Goal: Task Accomplishment & Management: Use online tool/utility

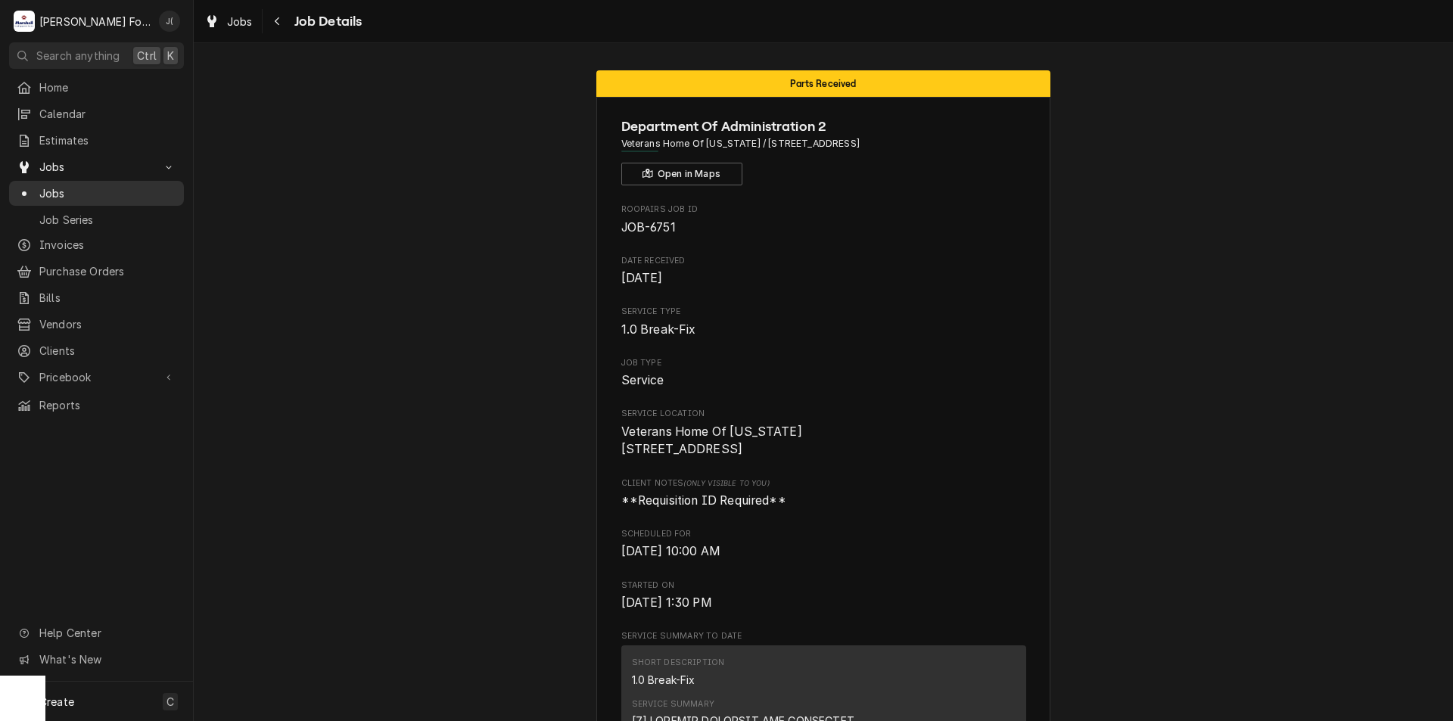
click at [107, 191] on span "Jobs" at bounding box center [107, 193] width 137 height 16
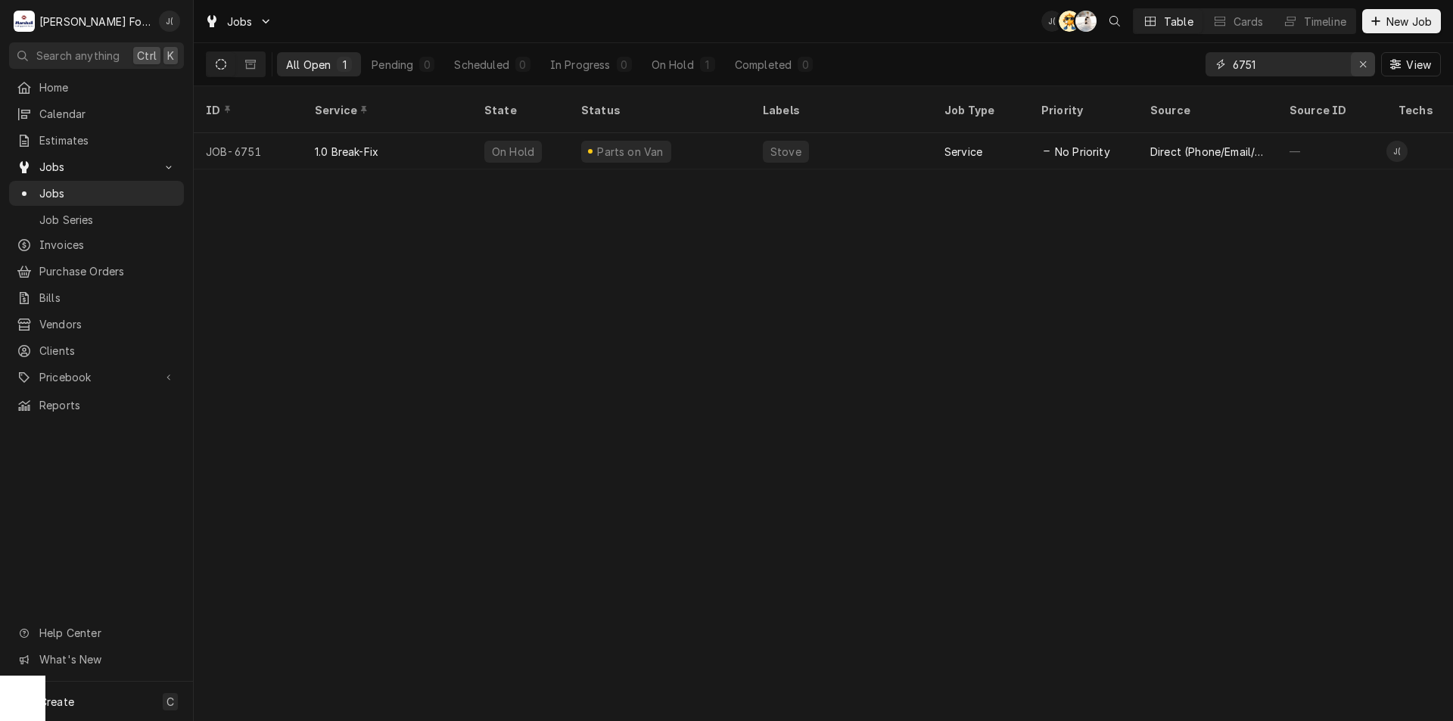
click at [1359, 66] on icon "Erase input" at bounding box center [1363, 64] width 8 height 11
click at [1328, 68] on input "Dynamic Content Wrapper" at bounding box center [1304, 64] width 142 height 24
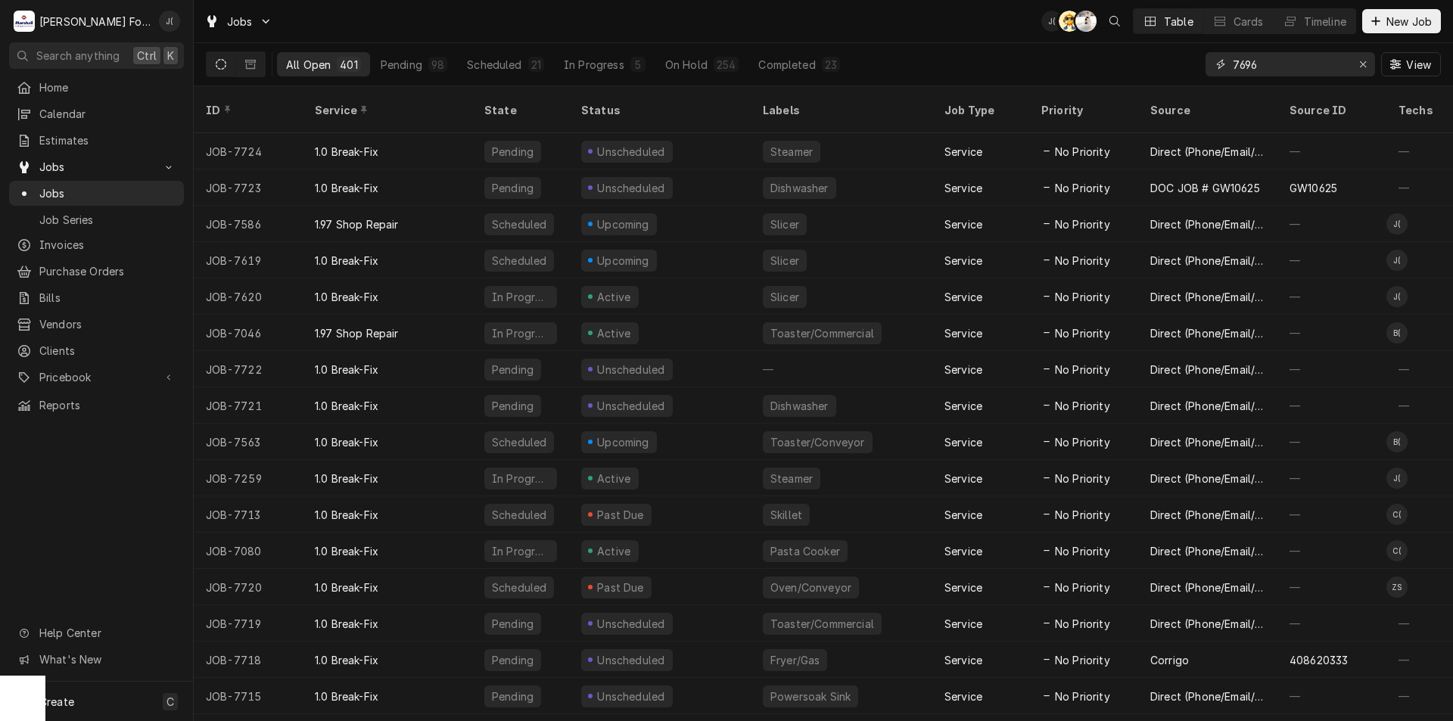
type input "7696"
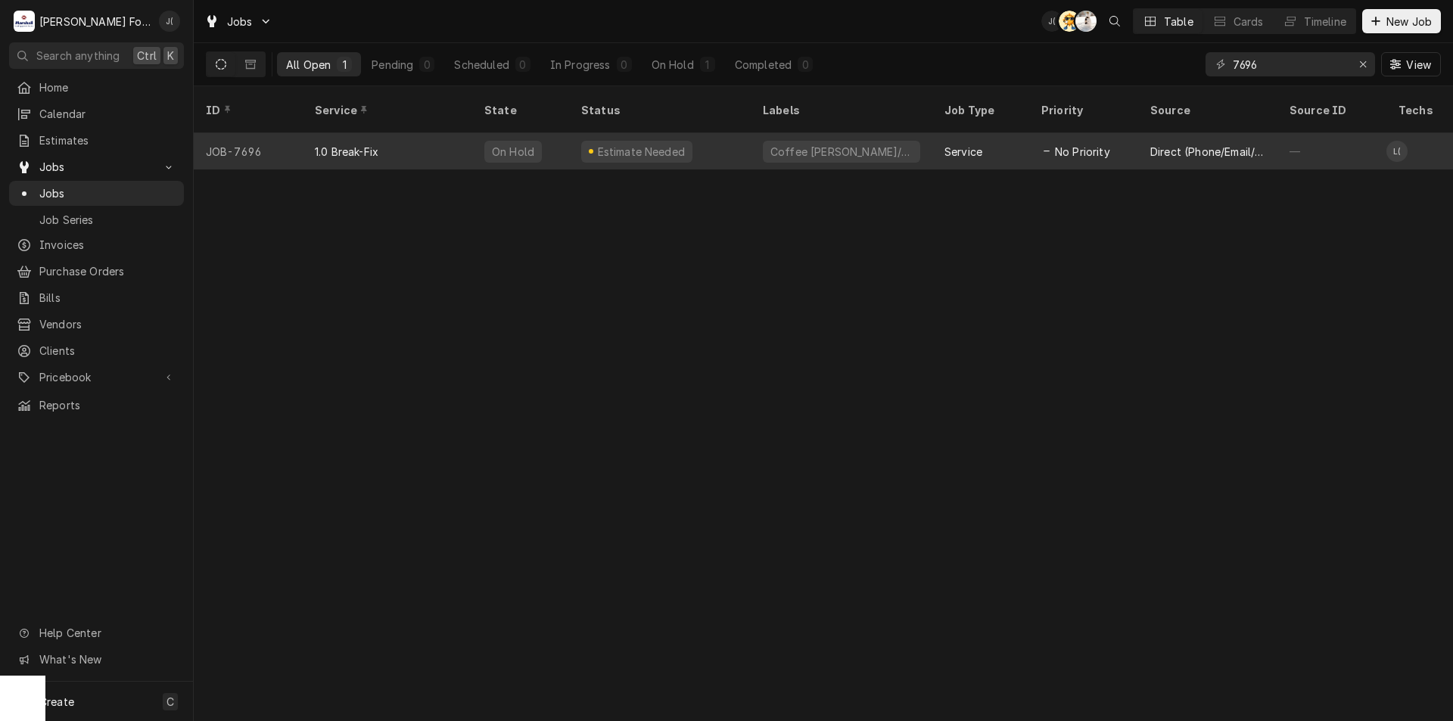
click at [734, 136] on div "Estimate Needed" at bounding box center [660, 151] width 182 height 36
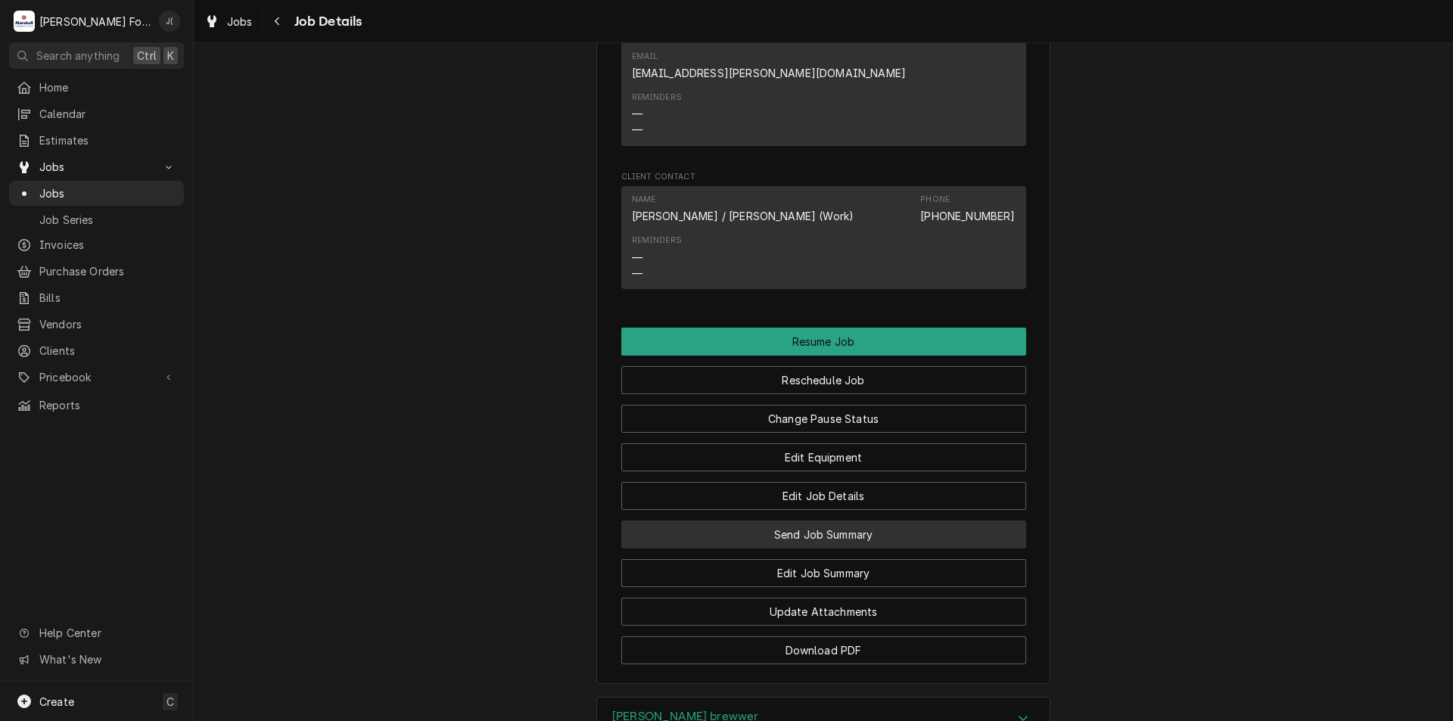
scroll to position [1438, 0]
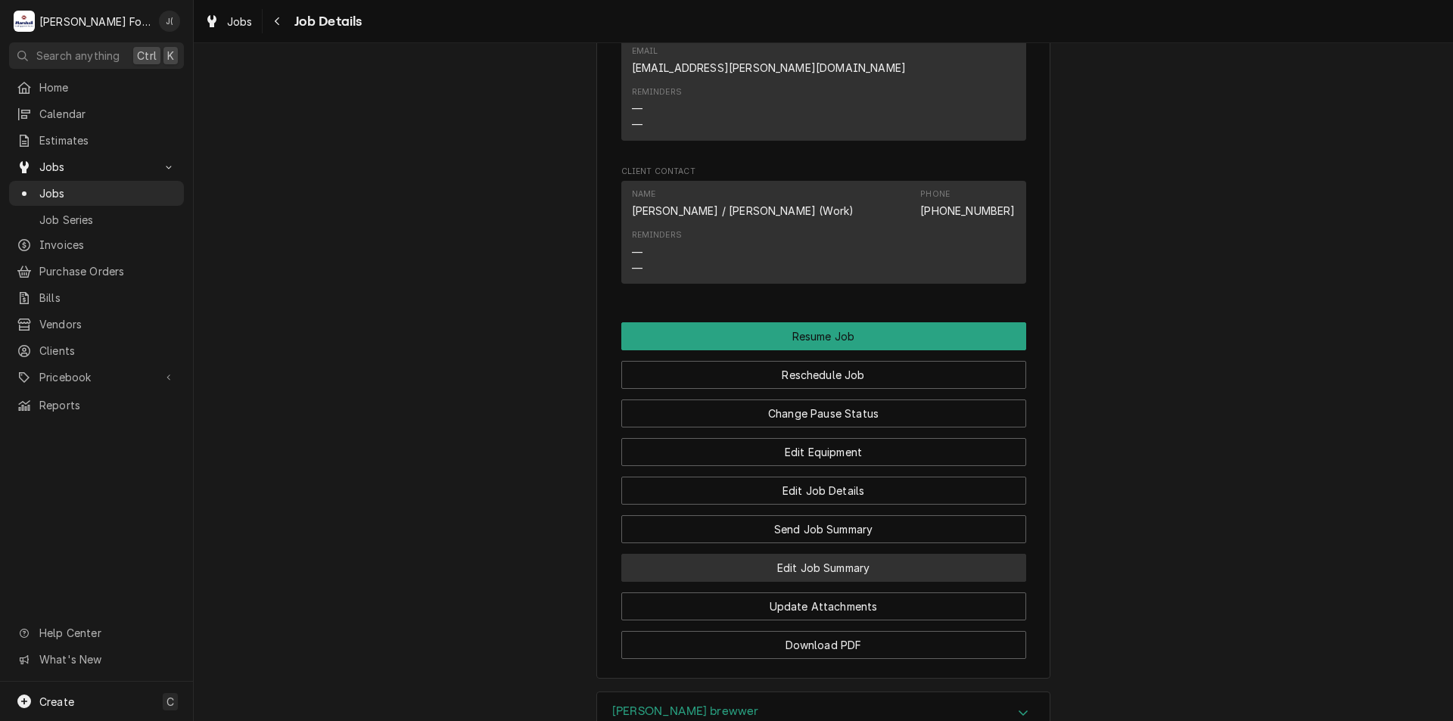
click at [819, 554] on button "Edit Job Summary" at bounding box center [823, 568] width 405 height 28
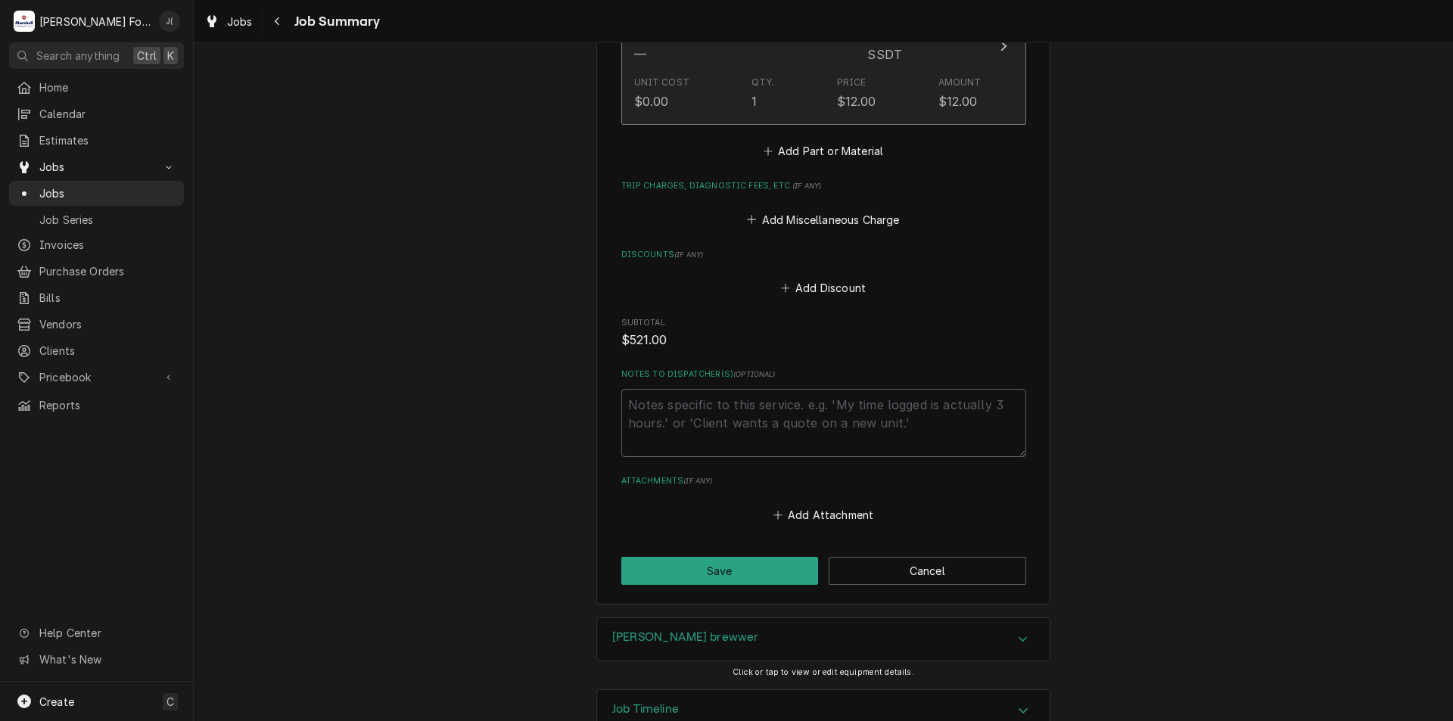
scroll to position [1369, 0]
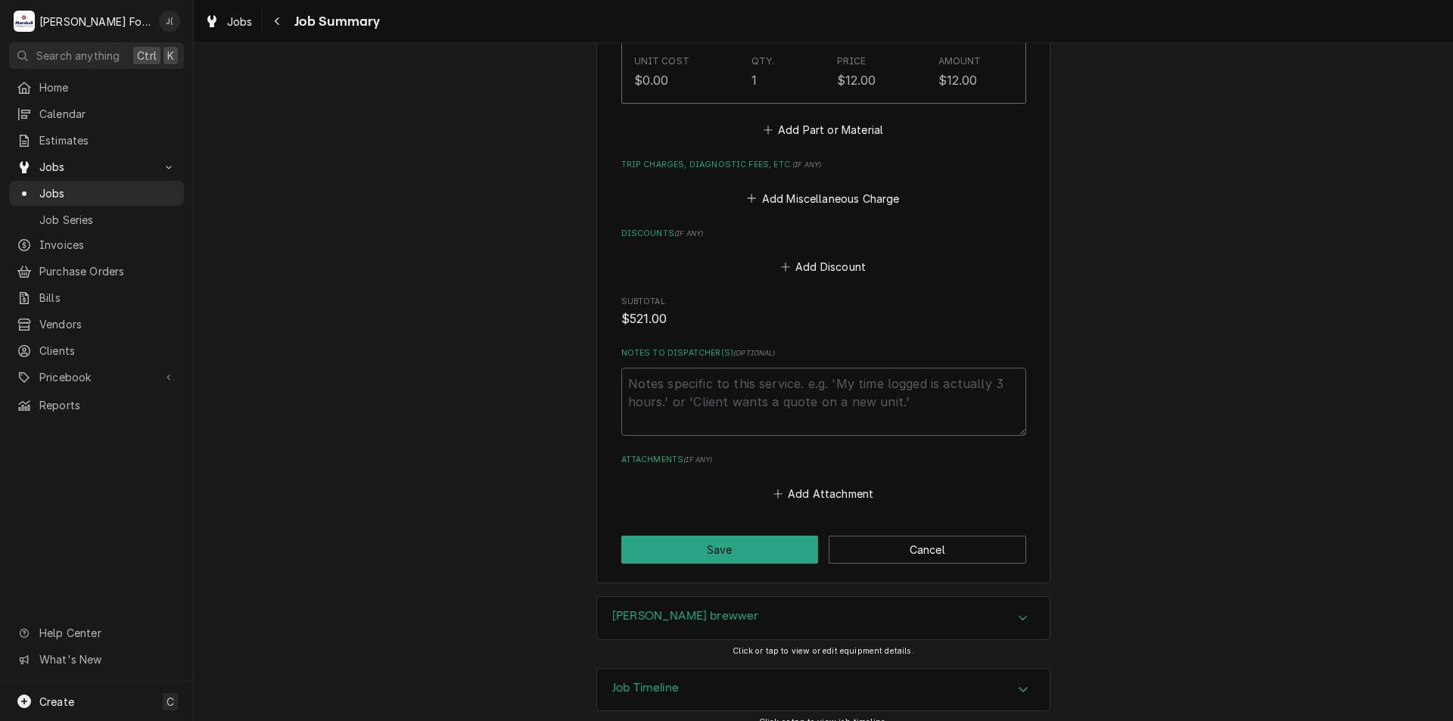
drag, startPoint x: 819, startPoint y: 662, endPoint x: 811, endPoint y: 665, distance: 8.5
click at [818, 669] on div "Job Timeline" at bounding box center [823, 690] width 453 height 42
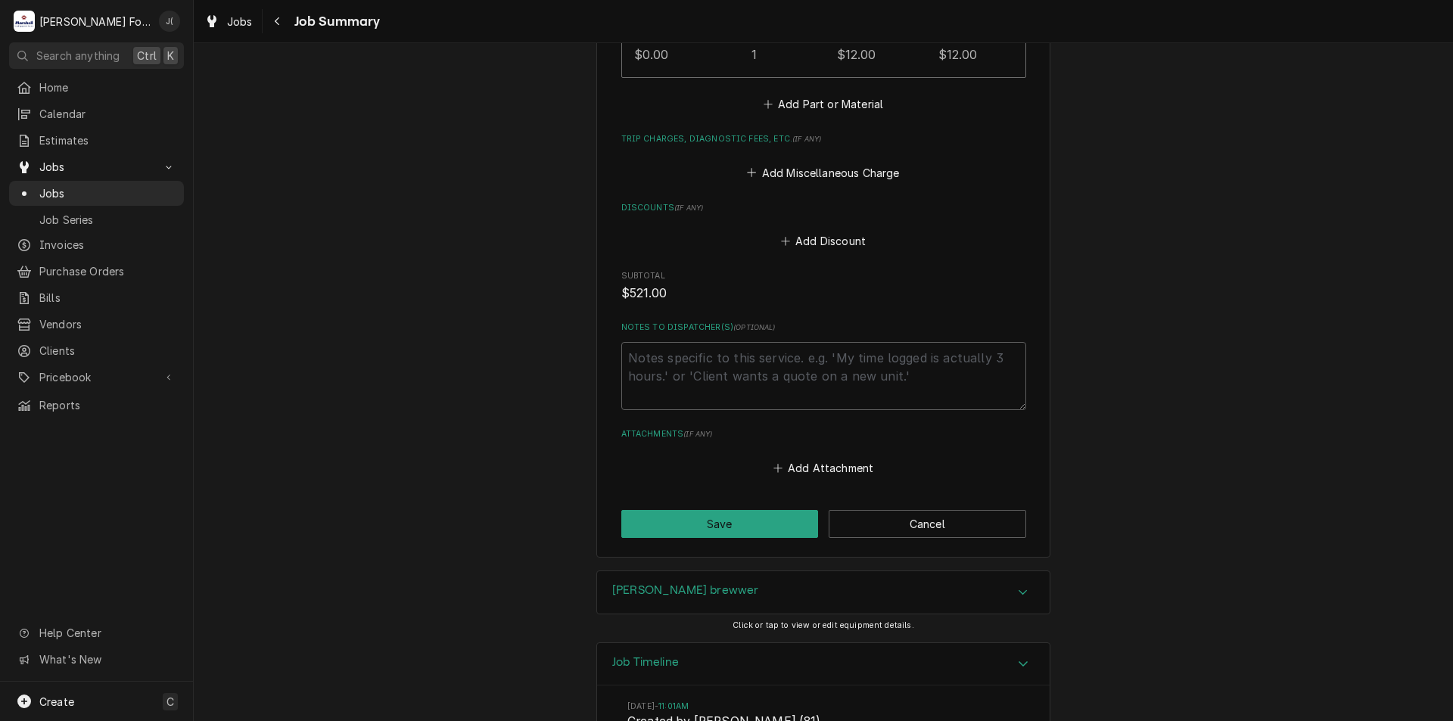
scroll to position [1465, 0]
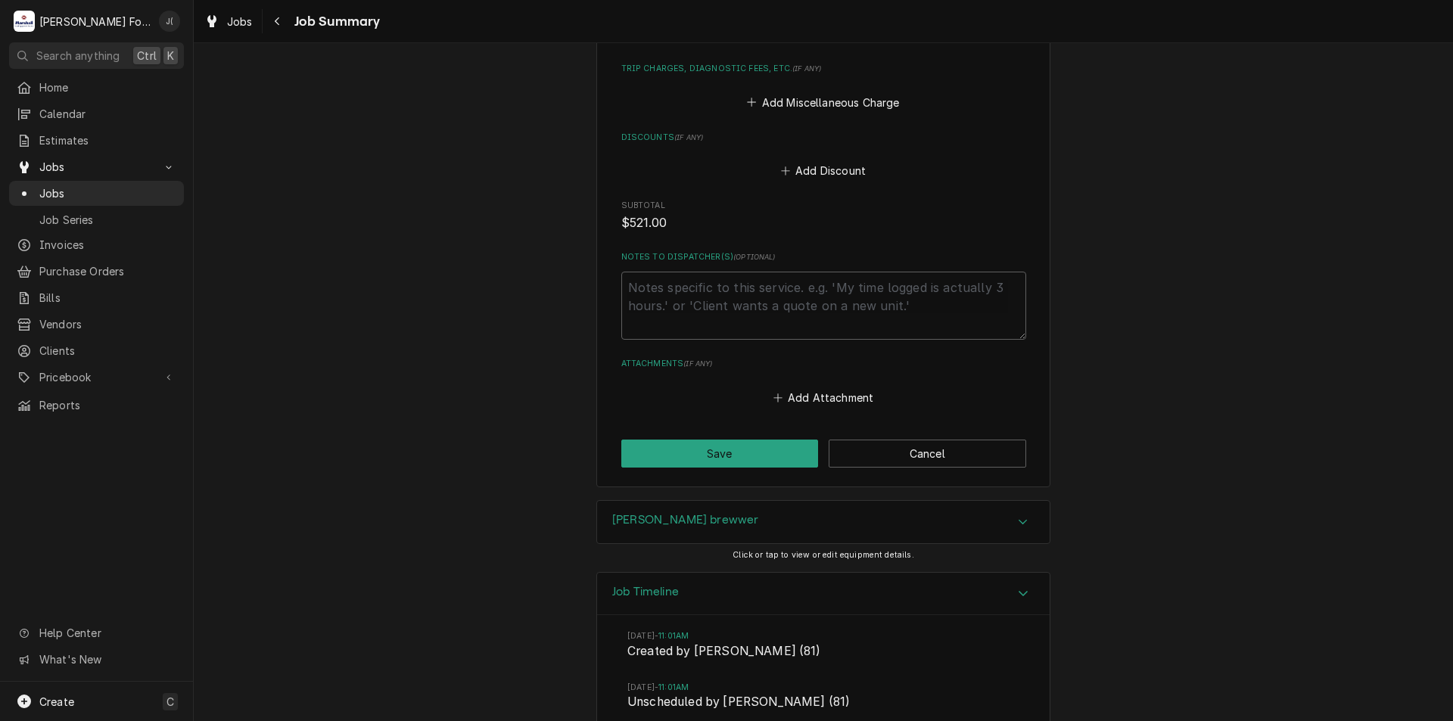
click at [1018, 516] on icon "Accordion Header" at bounding box center [1023, 522] width 11 height 12
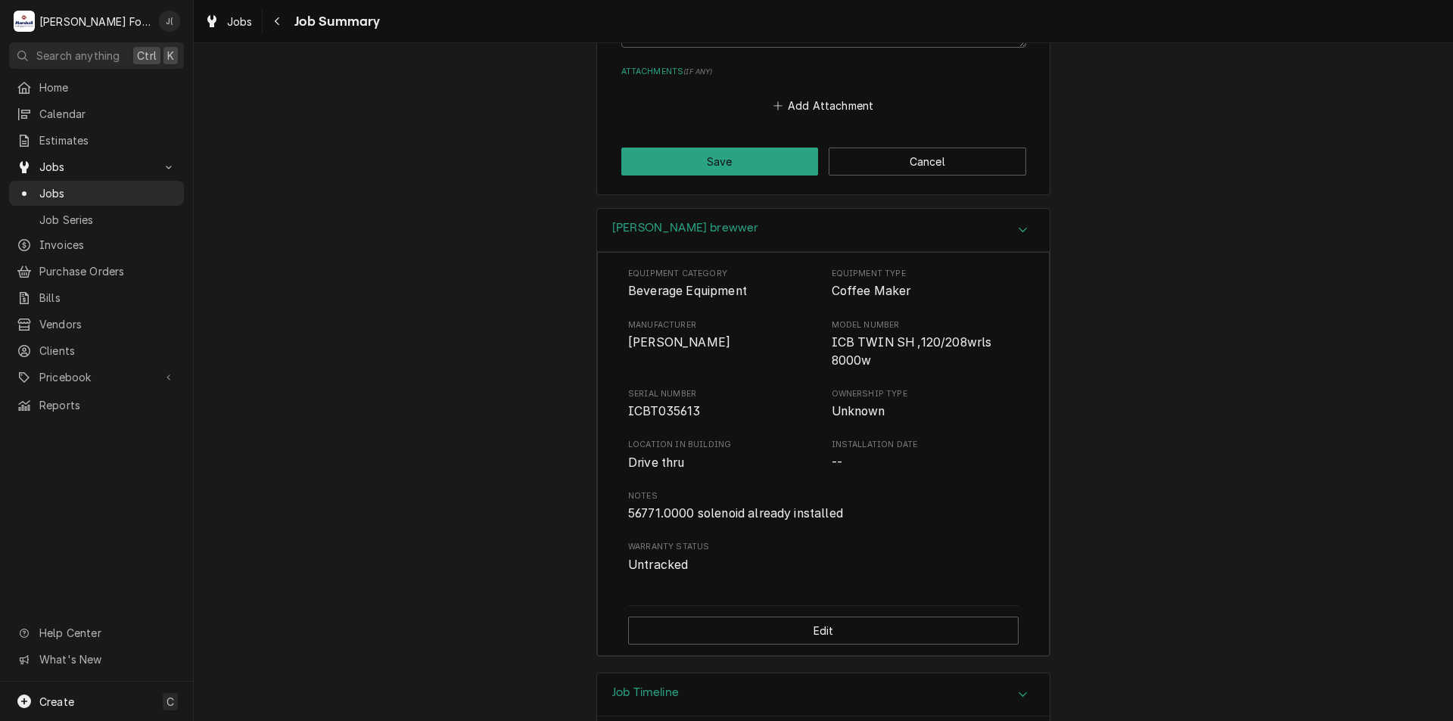
scroll to position [1844, 0]
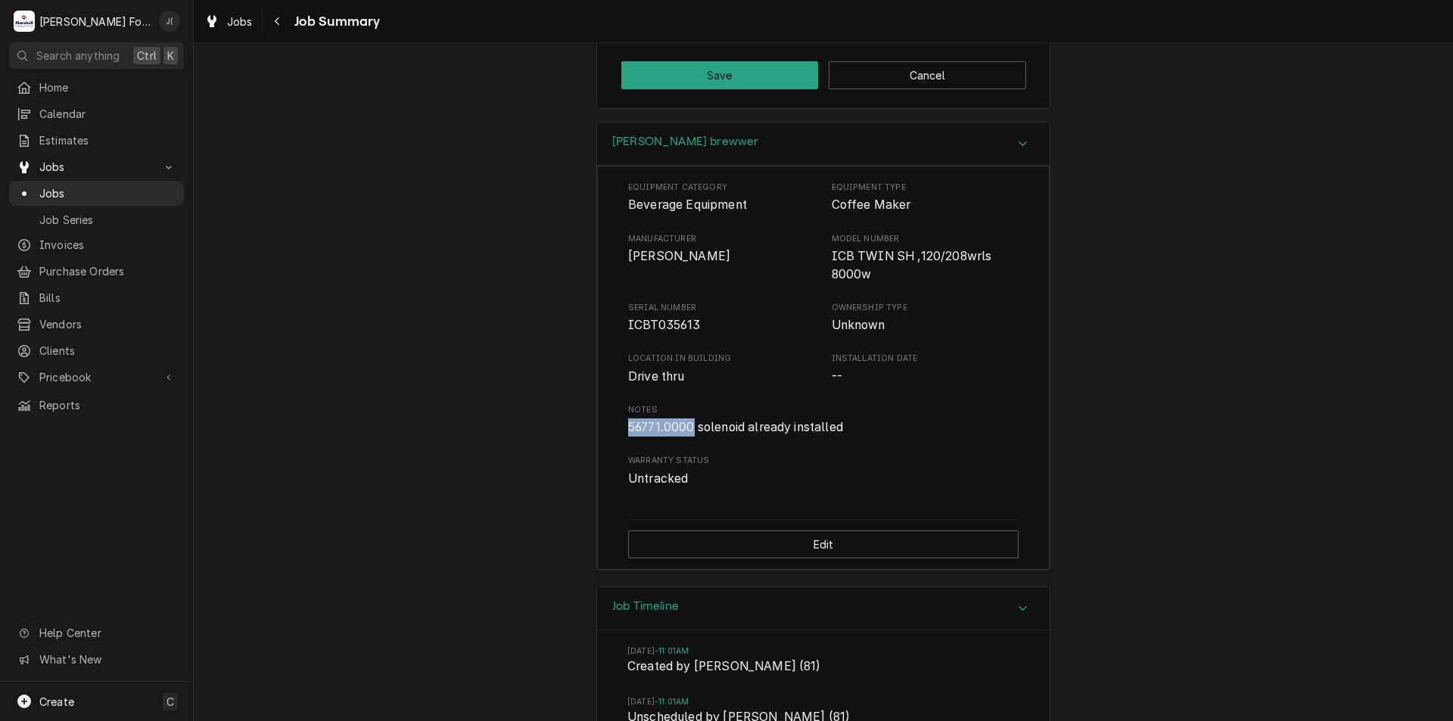
drag, startPoint x: 688, startPoint y: 407, endPoint x: 627, endPoint y: 406, distance: 61.3
click at [628, 420] on span "56771.0000 solenoid already installed" at bounding box center [735, 427] width 215 height 14
click at [680, 455] on span "Warranty Status" at bounding box center [823, 461] width 391 height 12
drag, startPoint x: 687, startPoint y: 409, endPoint x: 618, endPoint y: 413, distance: 69.0
click at [618, 414] on div "Equipment Category Beverage Equipment Equipment Type Coffee Maker Manufacturer …" at bounding box center [823, 368] width 453 height 404
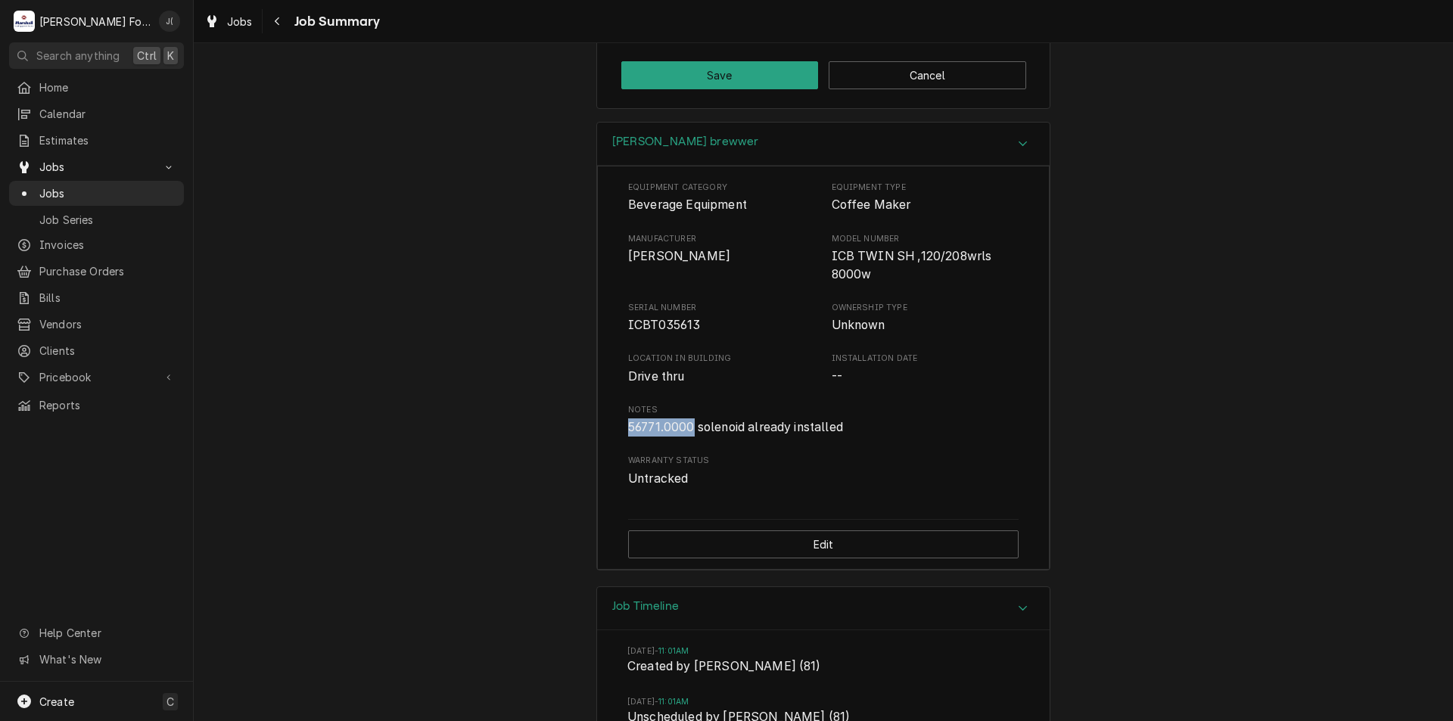
copy span "56771.0000"
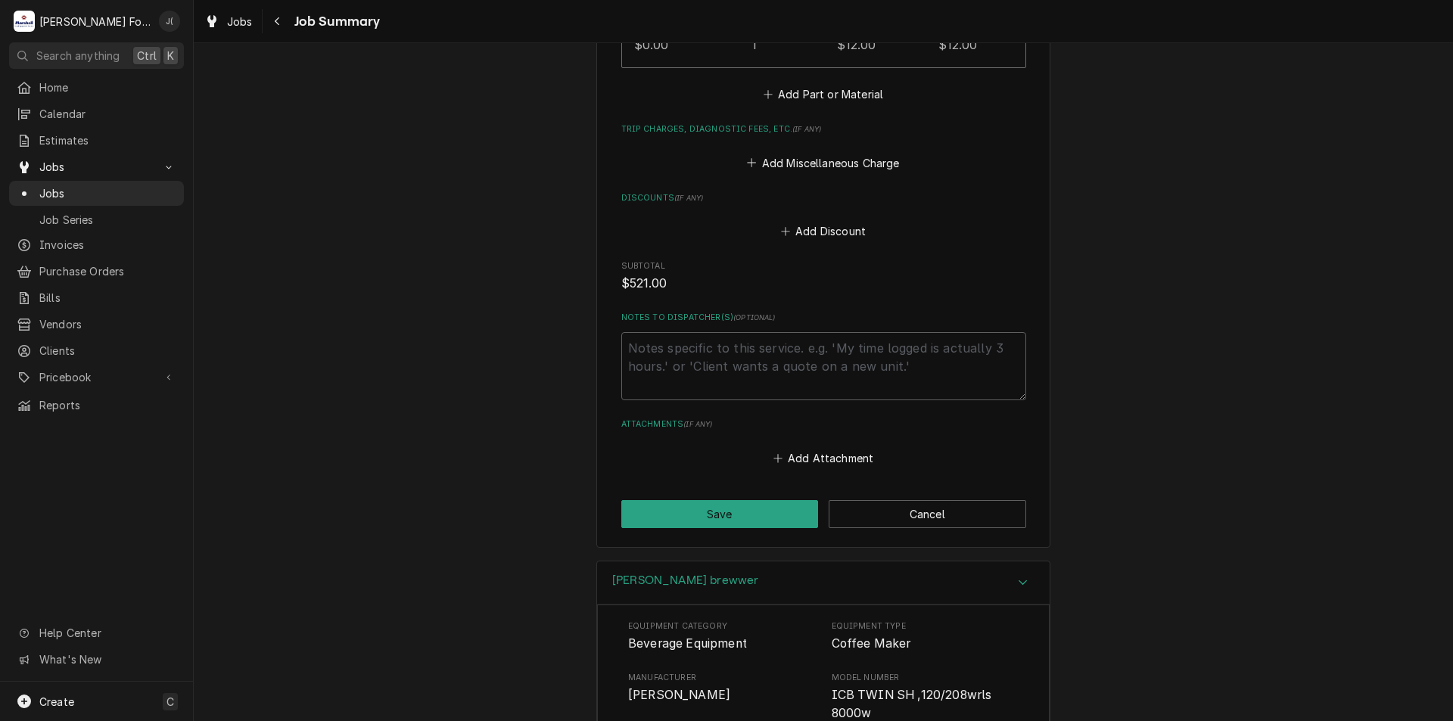
scroll to position [1102, 0]
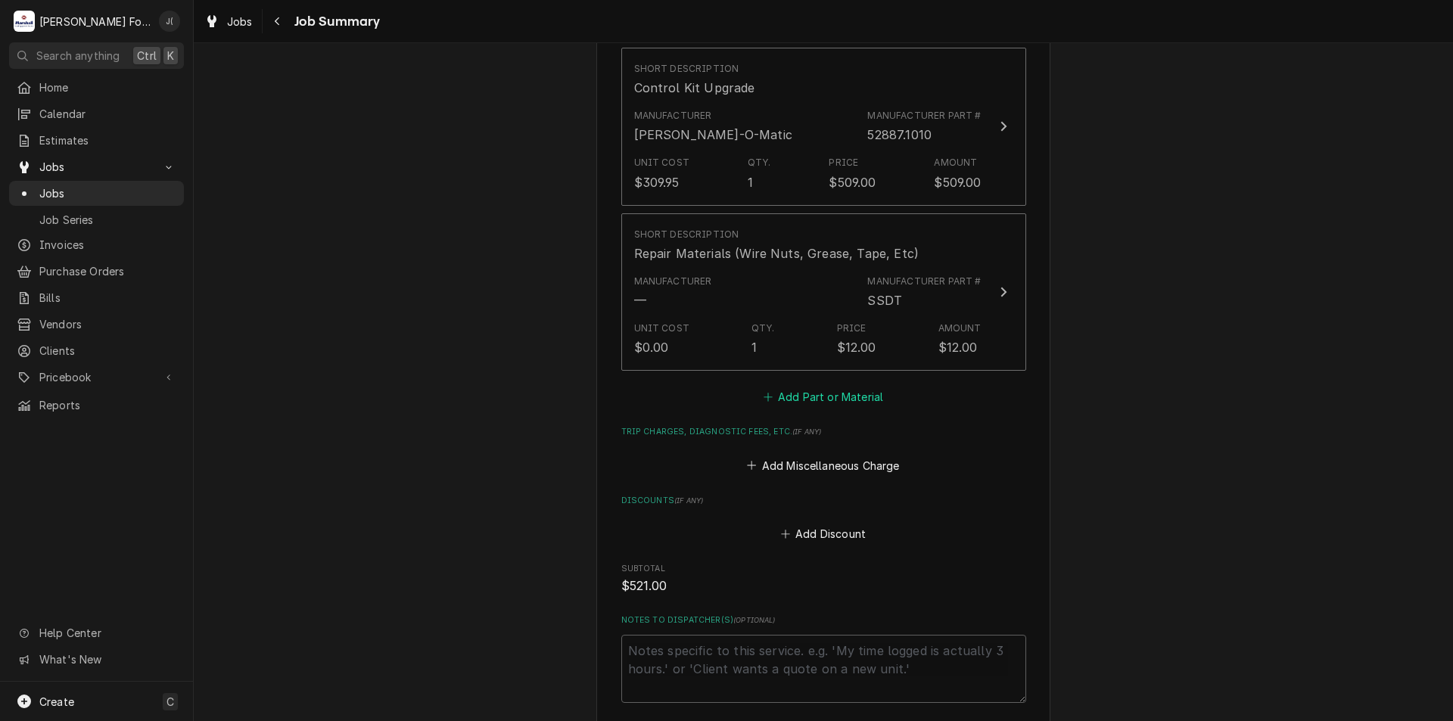
click at [774, 387] on button "Add Part or Material" at bounding box center [823, 397] width 125 height 21
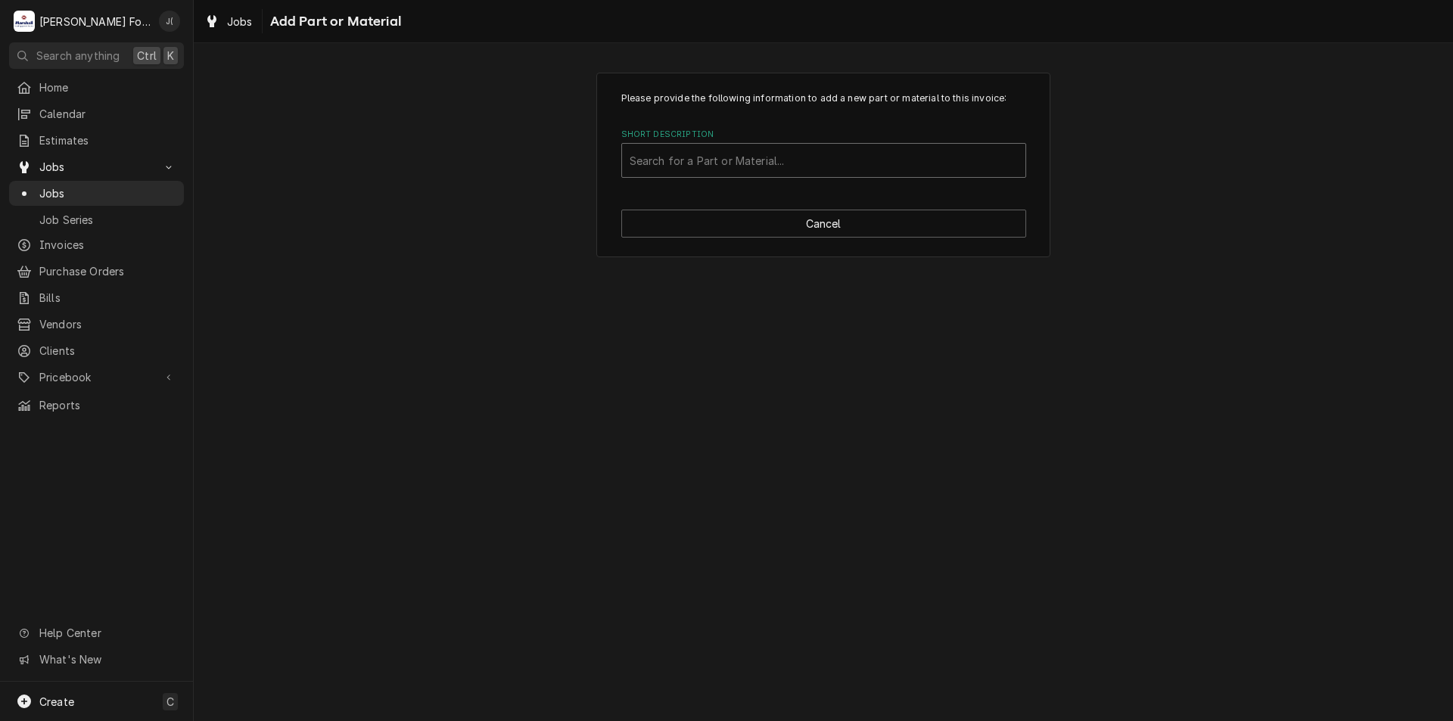
click at [708, 165] on div "Short Description" at bounding box center [824, 160] width 388 height 27
drag, startPoint x: 714, startPoint y: 149, endPoint x: 662, endPoint y: 169, distance: 55.1
click at [662, 169] on div "Short Description" at bounding box center [824, 160] width 388 height 27
click at [668, 160] on div "Short Description" at bounding box center [824, 160] width 388 height 27
type input "56771"
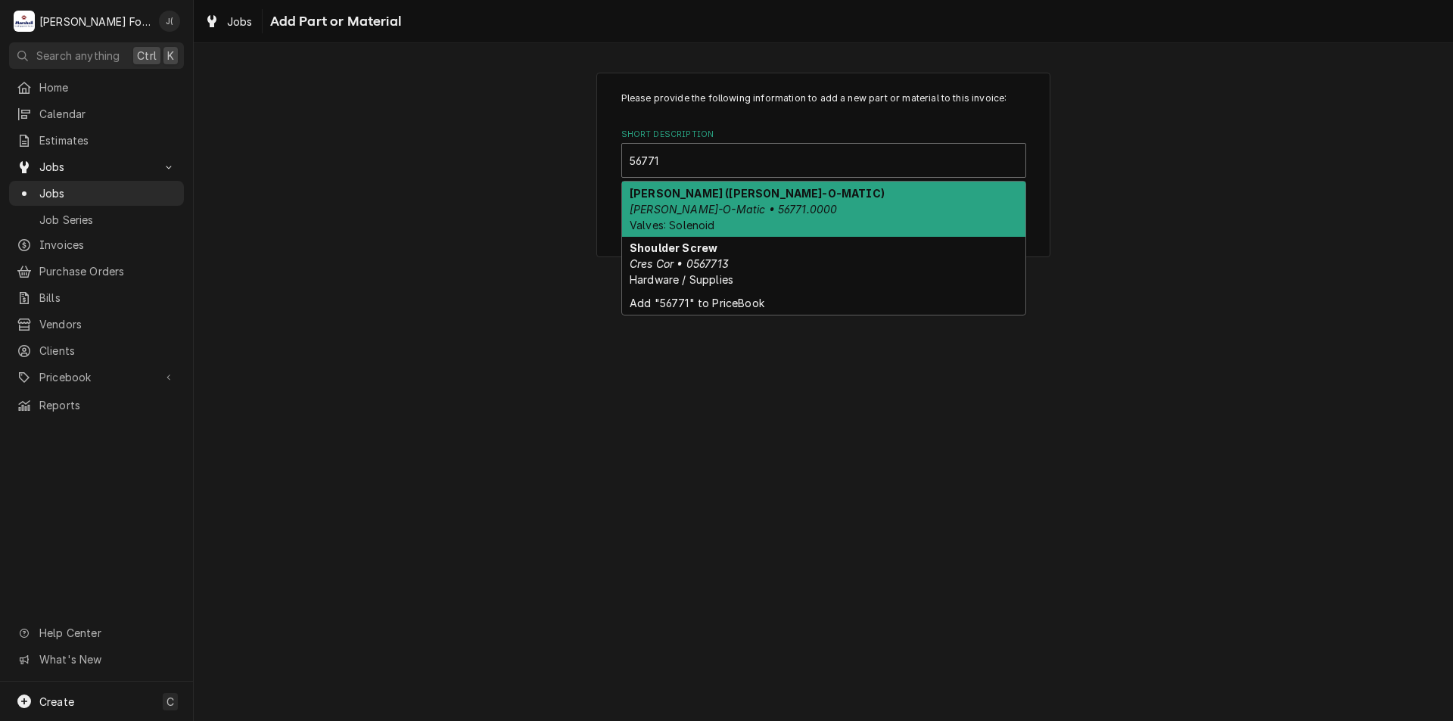
click at [742, 210] on em "Bunn-O-Matic • 56771.0000" at bounding box center [733, 209] width 207 height 13
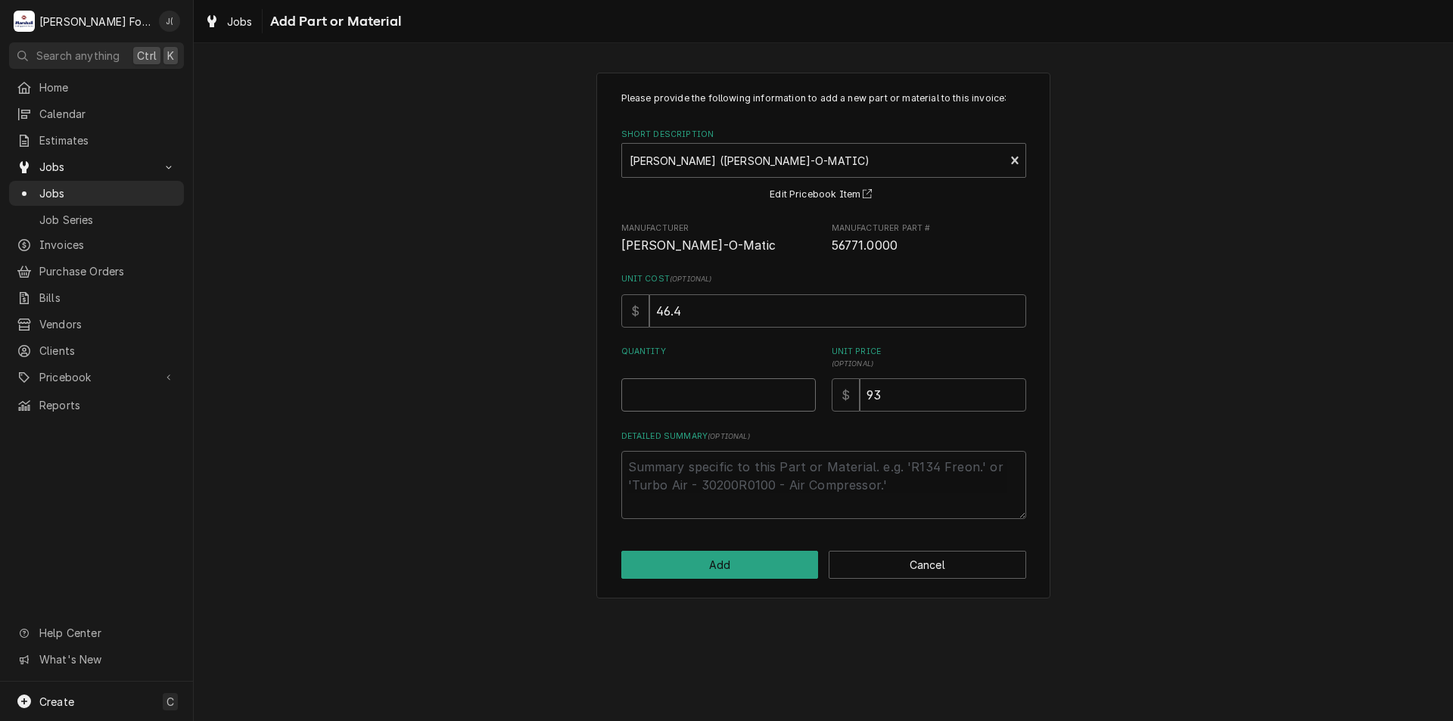
click at [669, 381] on input "Quantity" at bounding box center [718, 394] width 195 height 33
type textarea "x"
type input "1"
click at [716, 560] on button "Add" at bounding box center [720, 565] width 198 height 28
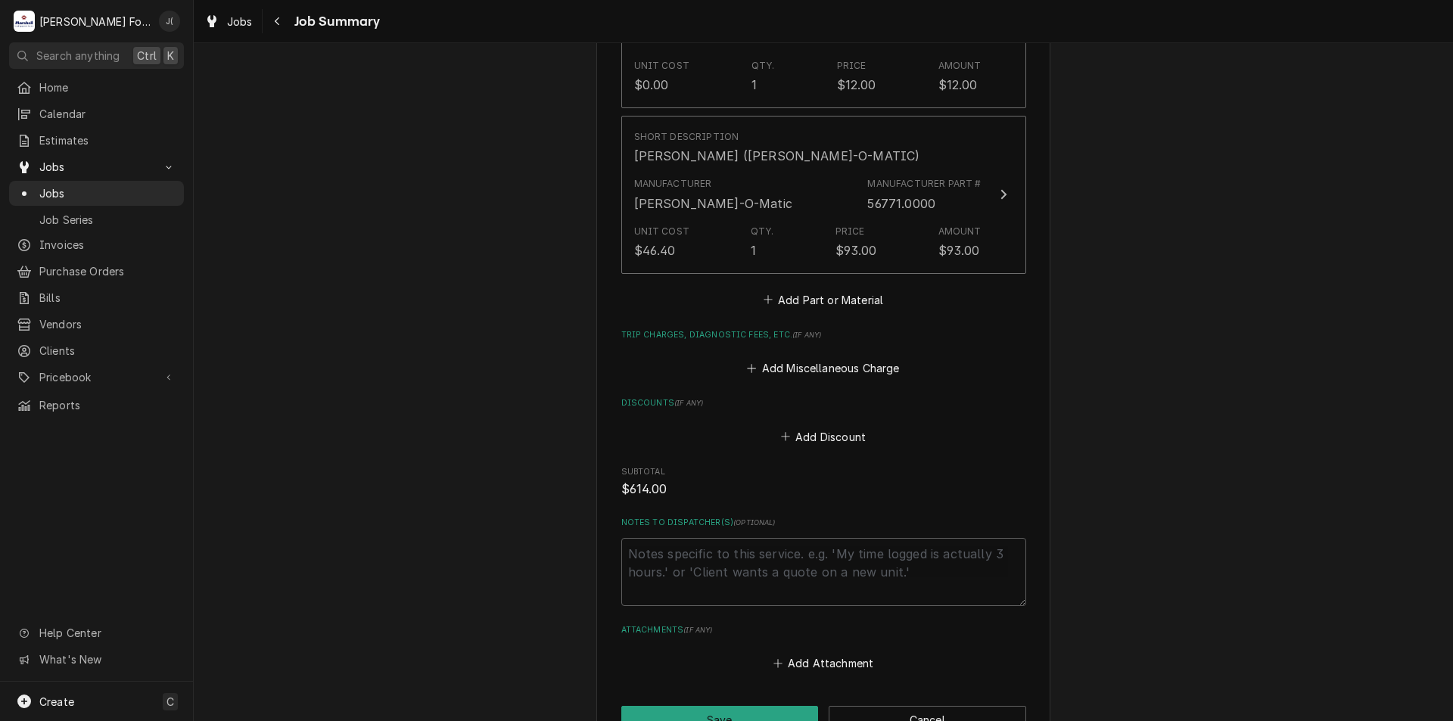
scroll to position [1480, 0]
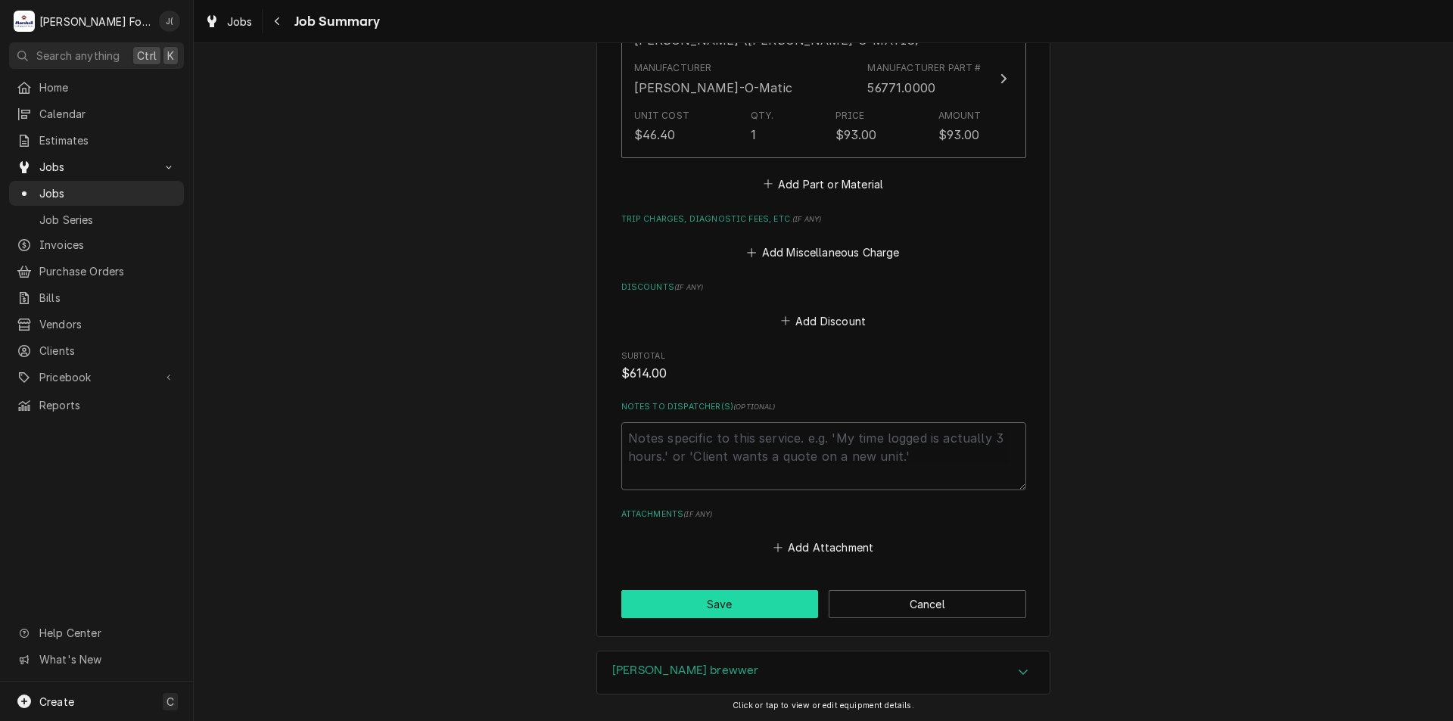
click at [698, 590] on button "Save" at bounding box center [720, 604] width 198 height 28
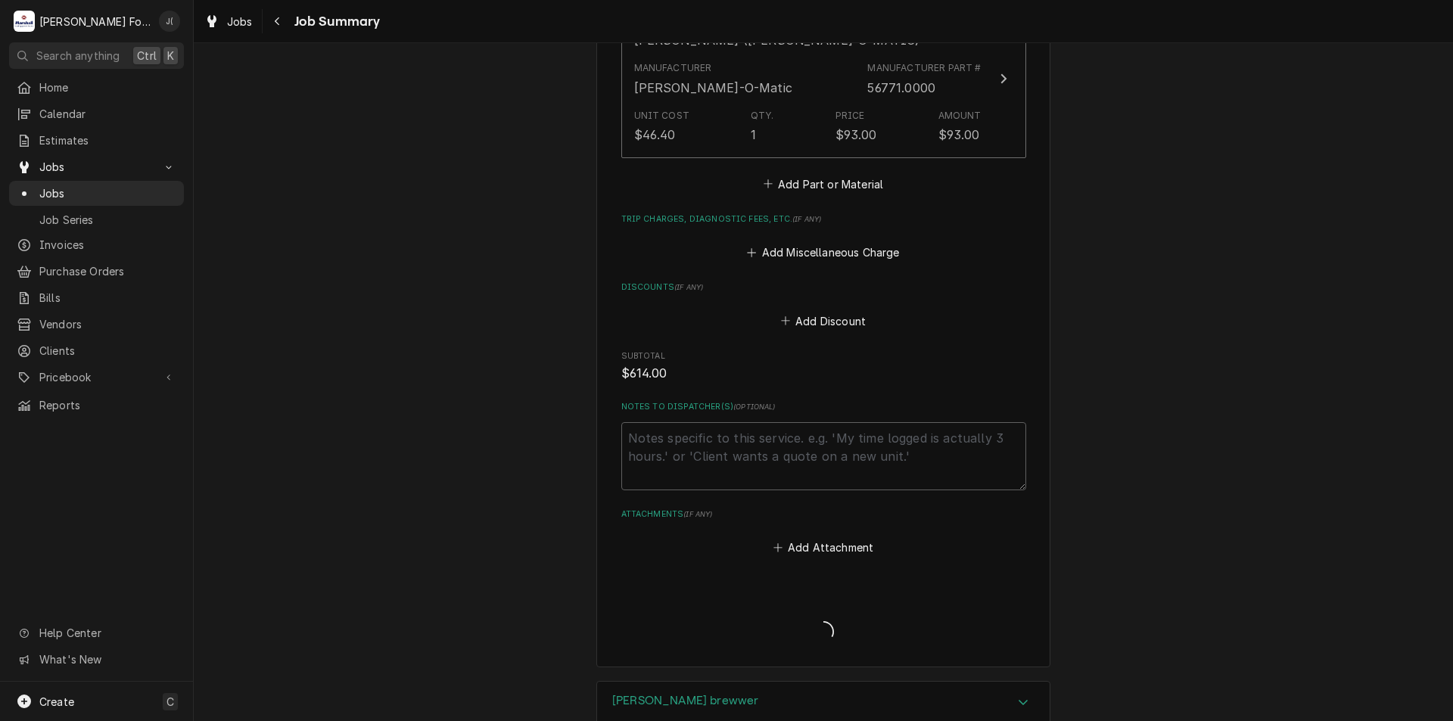
type textarea "x"
